Goal: Task Accomplishment & Management: Use online tool/utility

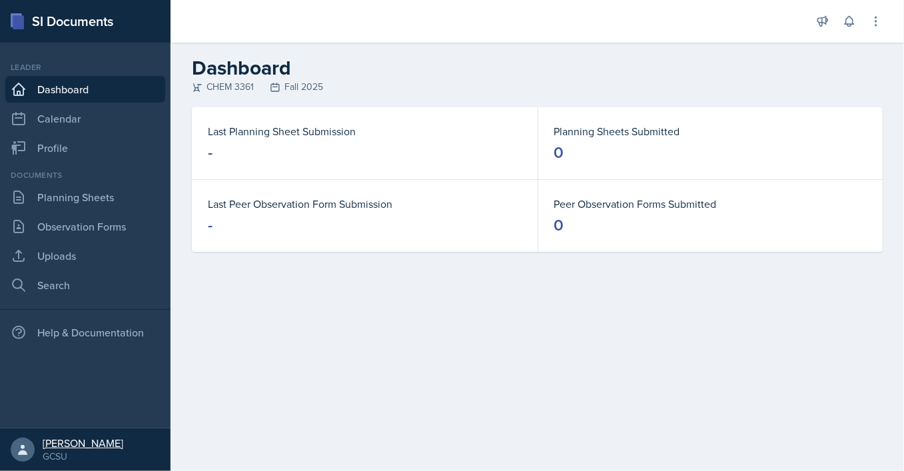
click at [73, 448] on div "[PERSON_NAME]" at bounding box center [83, 442] width 81 height 13
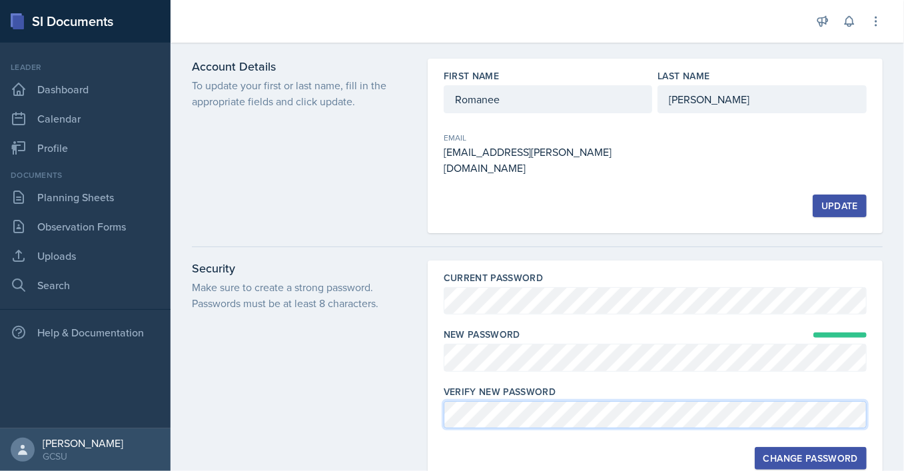
scroll to position [93, 0]
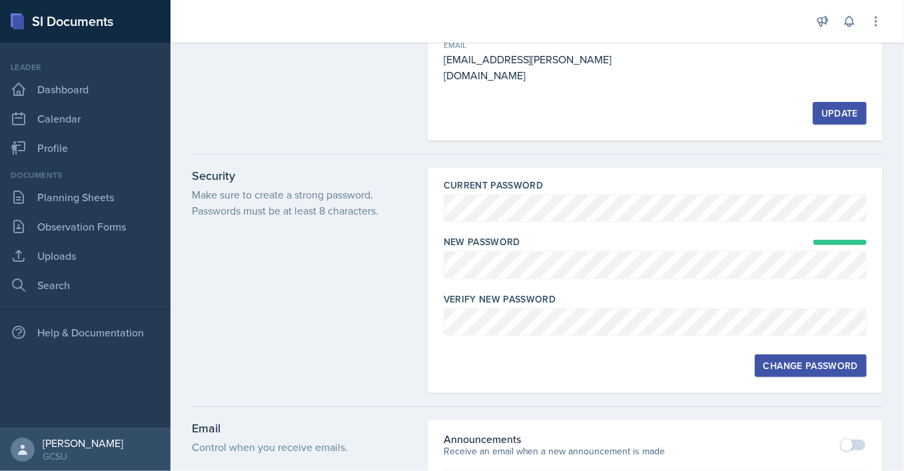
click at [695, 375] on div "Current Password New Password Verify New Password Change Password" at bounding box center [655, 280] width 455 height 225
click at [638, 336] on div at bounding box center [655, 342] width 423 height 13
click at [780, 360] on div "Change Password" at bounding box center [810, 365] width 95 height 11
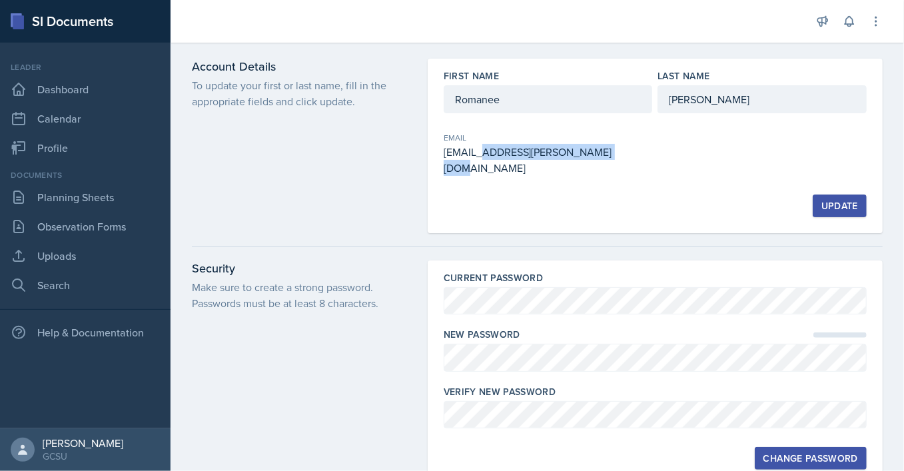
drag, startPoint x: 484, startPoint y: 149, endPoint x: 619, endPoint y: 151, distance: 134.5
click at [619, 151] on div "romanee.murillo@bobcats.gcsu.edu" at bounding box center [548, 160] width 209 height 32
drag, startPoint x: 625, startPoint y: 155, endPoint x: 434, endPoint y: 166, distance: 191.5
click at [434, 166] on div "First Name Romanee Last Name Murillo Email romanee.murillo@bobcats.gcsu.edu Upd…" at bounding box center [655, 146] width 455 height 174
copy div "romanee.murillo@bobcats.gcsu.edu"
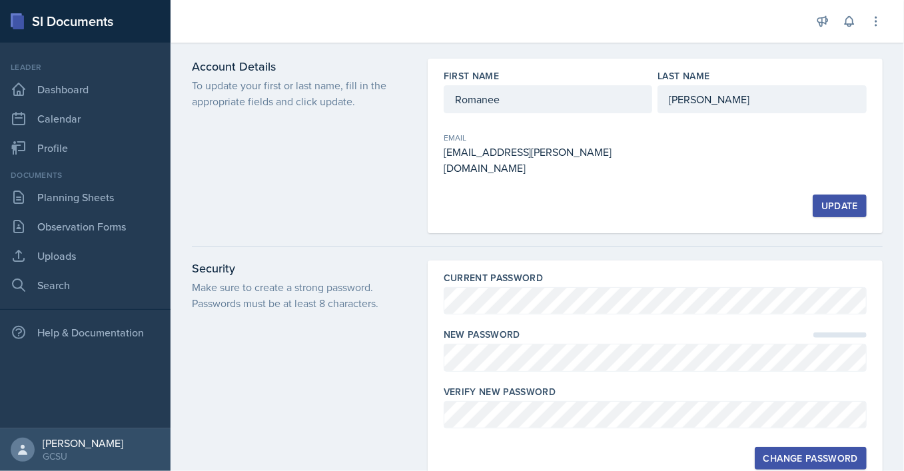
click at [334, 180] on div "Account Details To update your first or last name, fill in the appropriate fiel…" at bounding box center [302, 146] width 220 height 174
click at [29, 87] on link "Dashboard" at bounding box center [85, 89] width 160 height 27
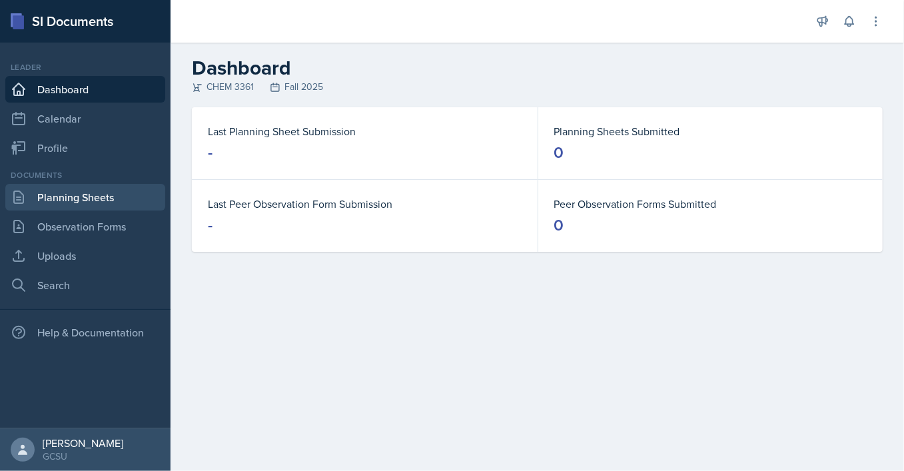
click at [90, 199] on link "Planning Sheets" at bounding box center [85, 197] width 160 height 27
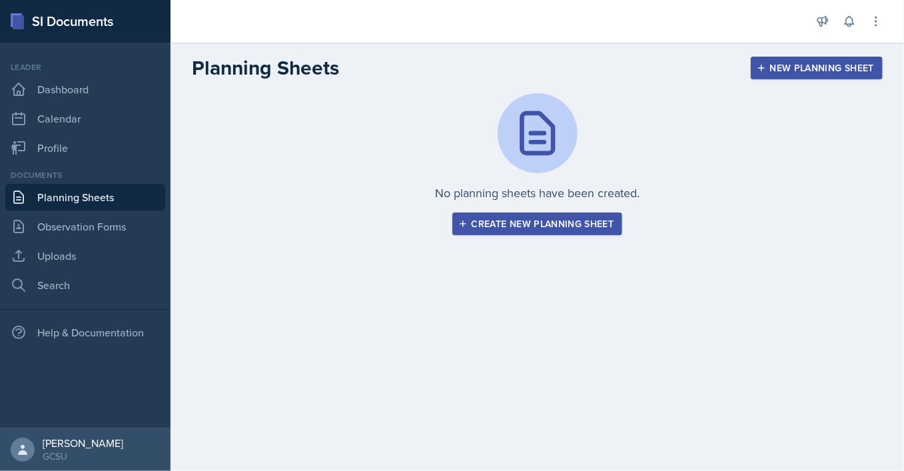
click at [571, 228] on div "Create new planning sheet" at bounding box center [537, 223] width 153 height 11
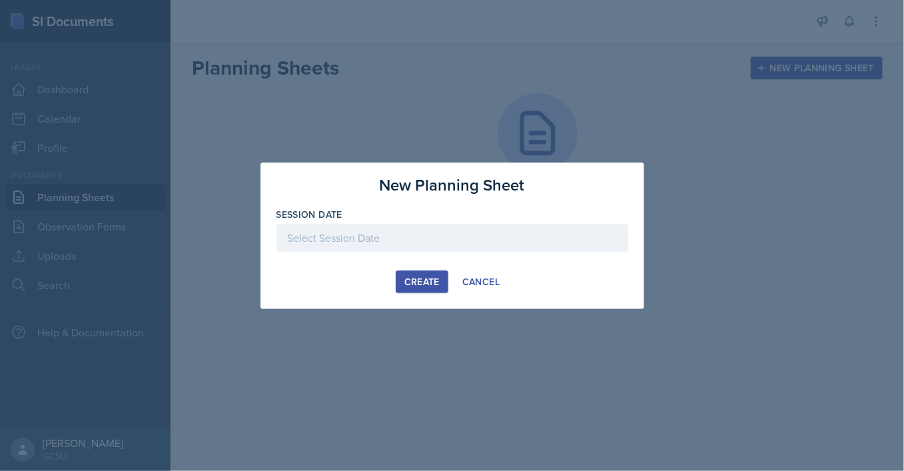
click at [571, 228] on div at bounding box center [452, 238] width 352 height 28
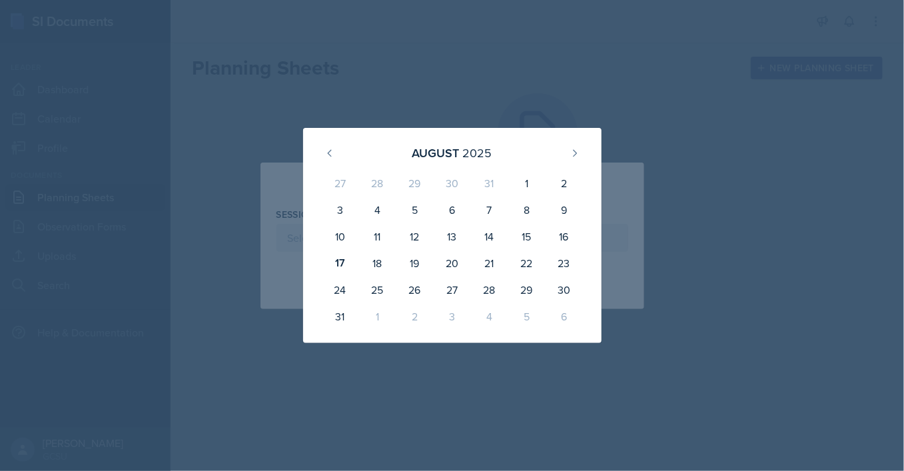
click at [571, 228] on div "16" at bounding box center [563, 236] width 37 height 27
type input "August 16th, 2025"
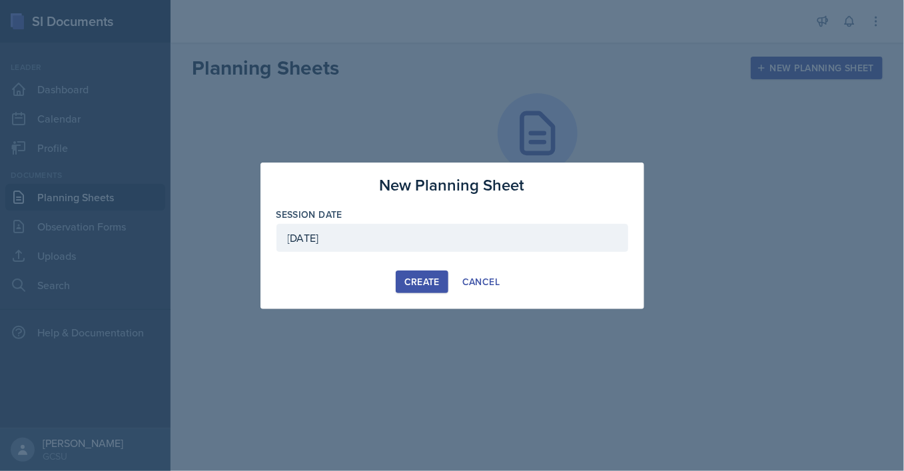
click at [572, 400] on div at bounding box center [452, 235] width 904 height 471
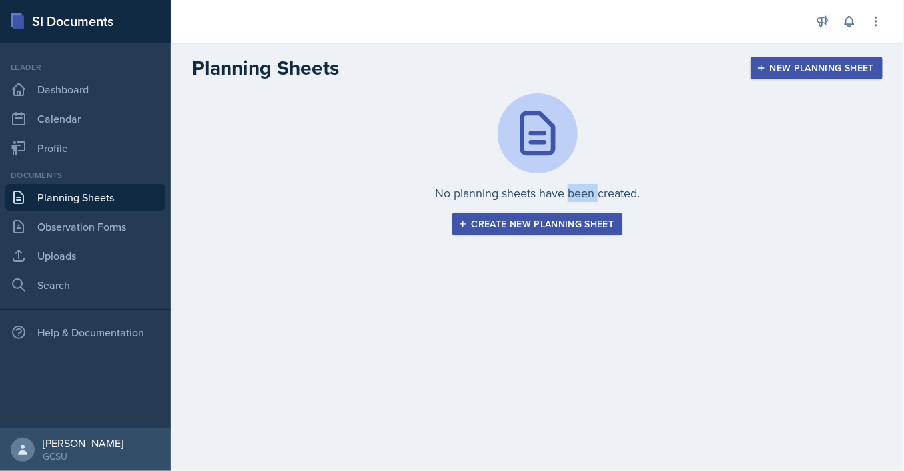
click at [572, 400] on main "Planning Sheets New Planning Sheet No planning sheets have been created. Create…" at bounding box center [536, 257] width 733 height 428
click at [525, 227] on div "Create new planning sheet" at bounding box center [537, 223] width 153 height 11
click at [480, 222] on div "Create new planning sheet" at bounding box center [537, 223] width 153 height 11
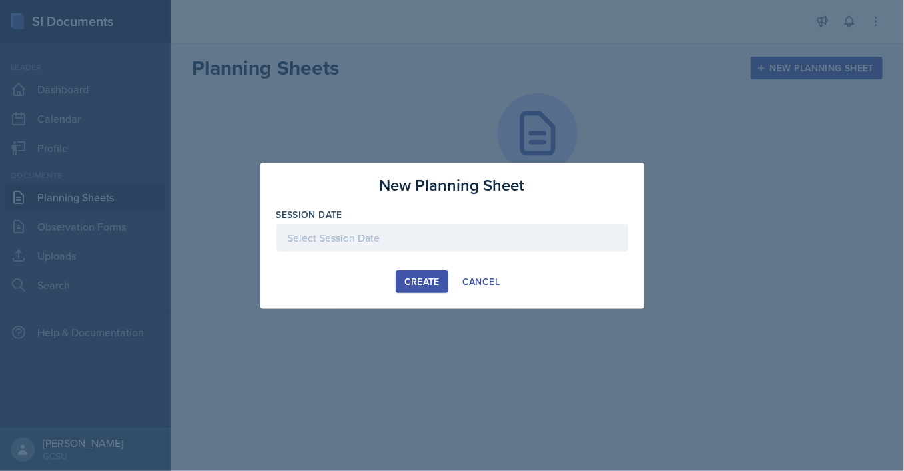
click at [490, 231] on div at bounding box center [452, 238] width 352 height 28
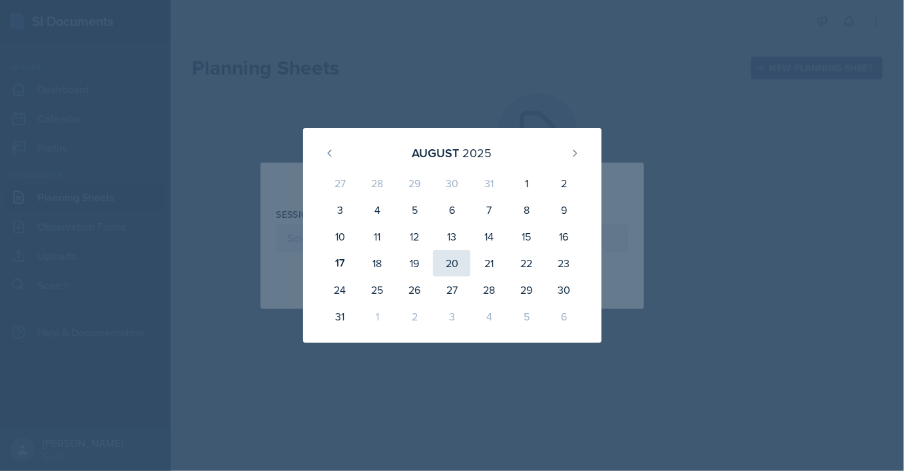
click at [452, 264] on div "20" at bounding box center [451, 263] width 37 height 27
type input "[DATE]"
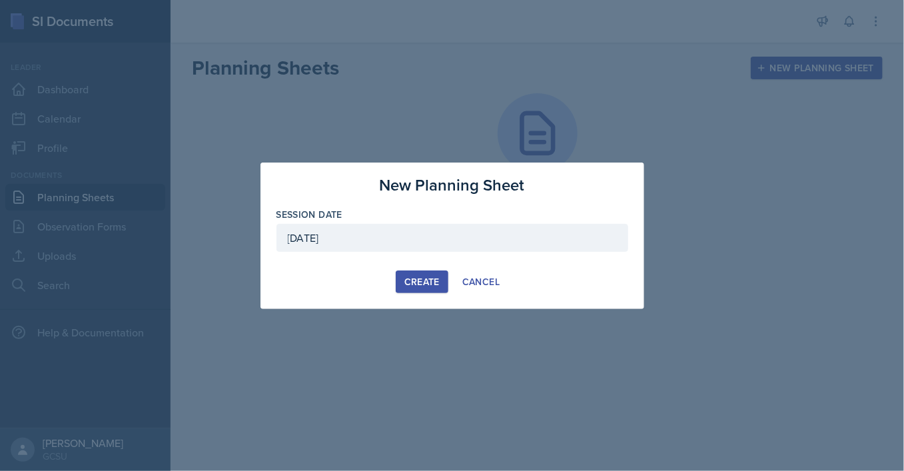
click at [400, 279] on button "Create" at bounding box center [422, 281] width 53 height 23
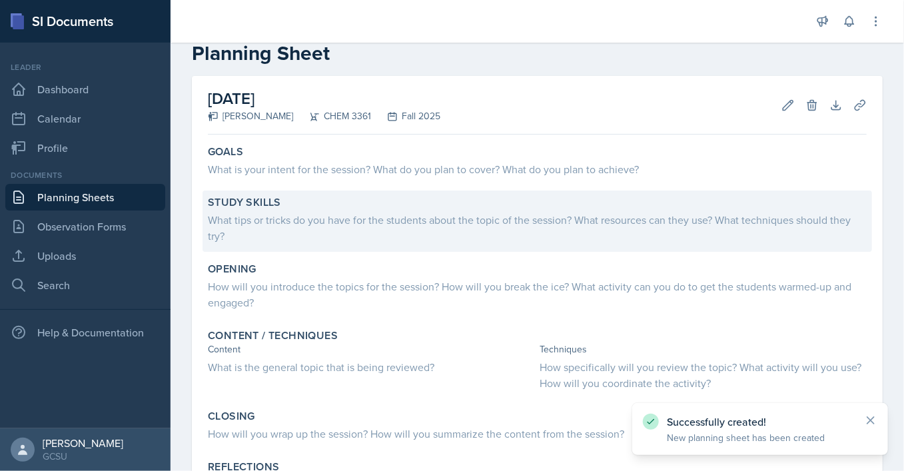
scroll to position [31, 0]
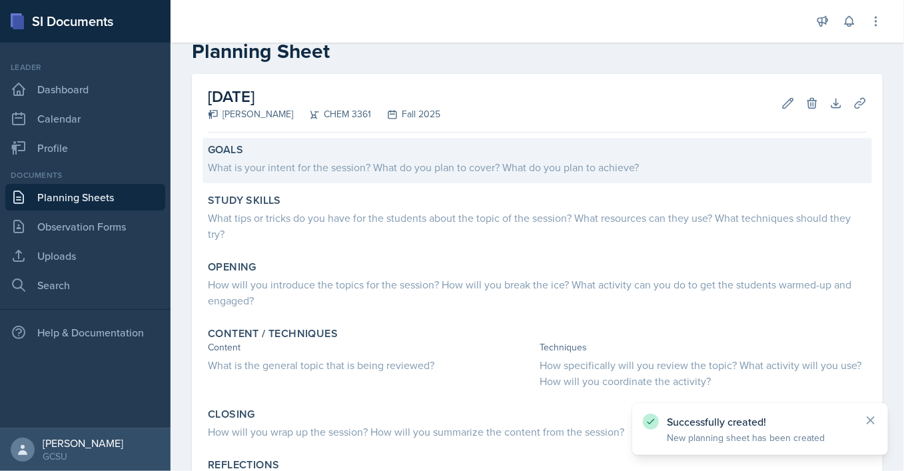
click at [298, 169] on div "What is your intent for the session? What do you plan to cover? What do you pla…" at bounding box center [537, 167] width 659 height 16
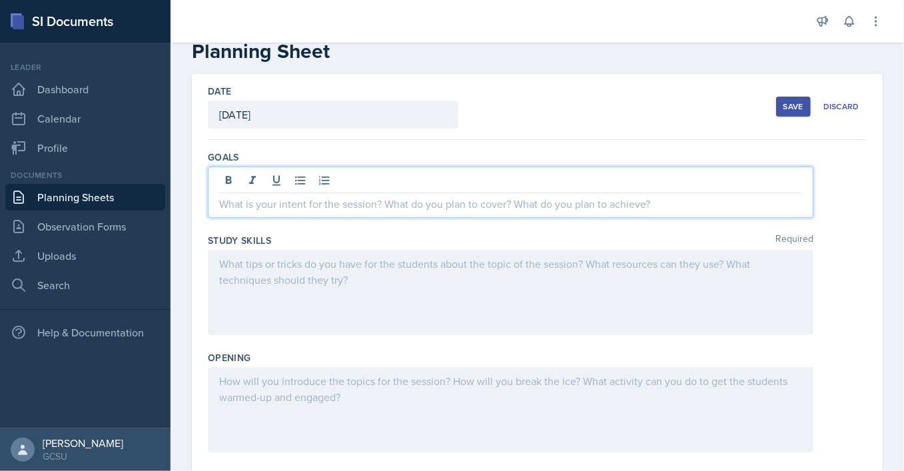
click at [349, 182] on div at bounding box center [510, 191] width 605 height 51
